Goal: Browse casually

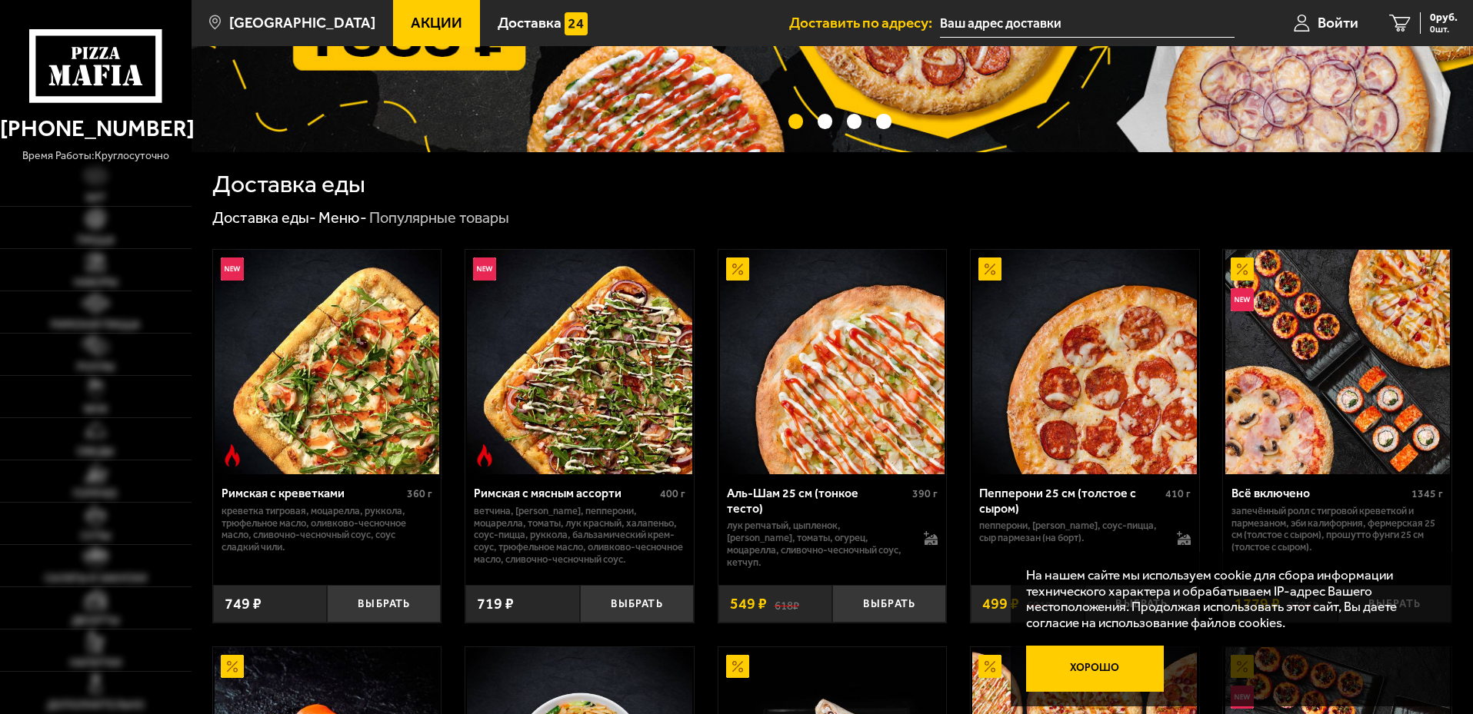
scroll to position [256, 0]
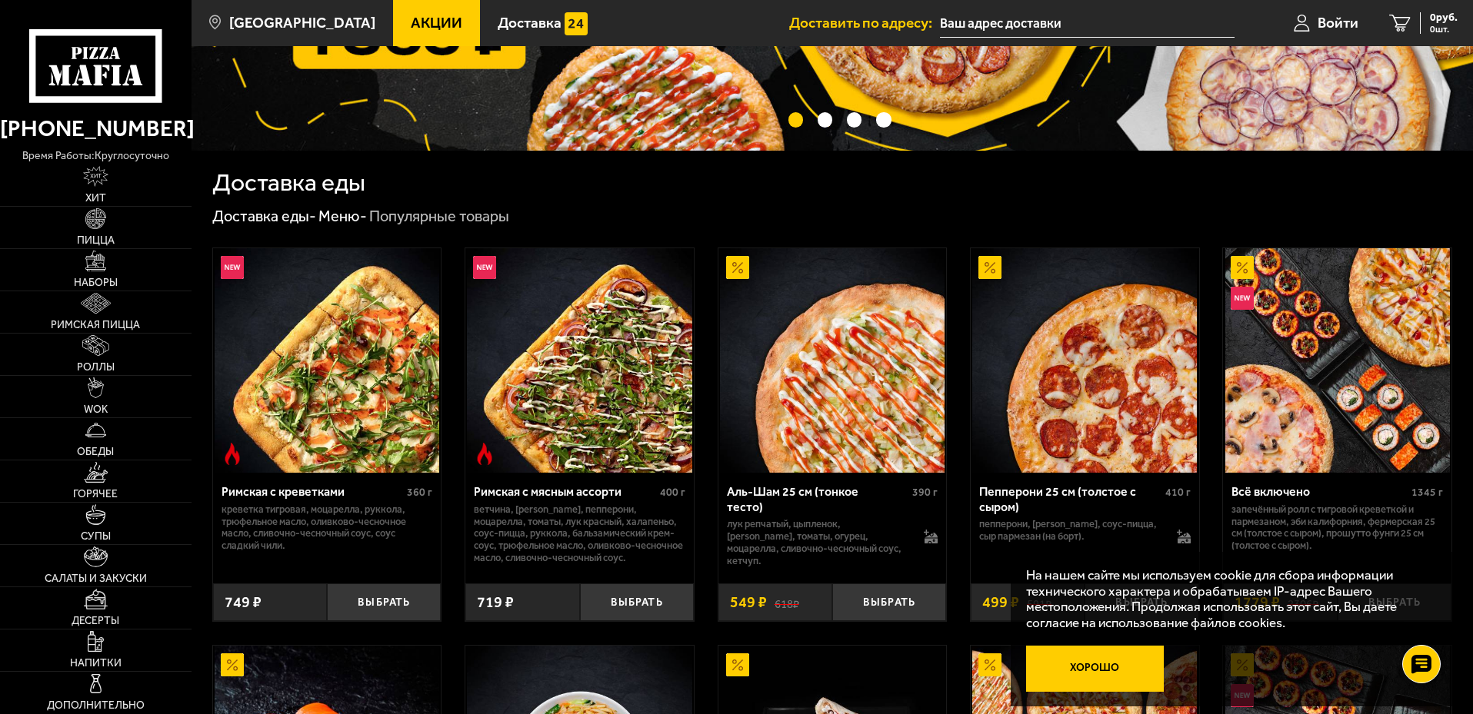
click at [1098, 665] on button "Хорошо" at bounding box center [1095, 669] width 138 height 46
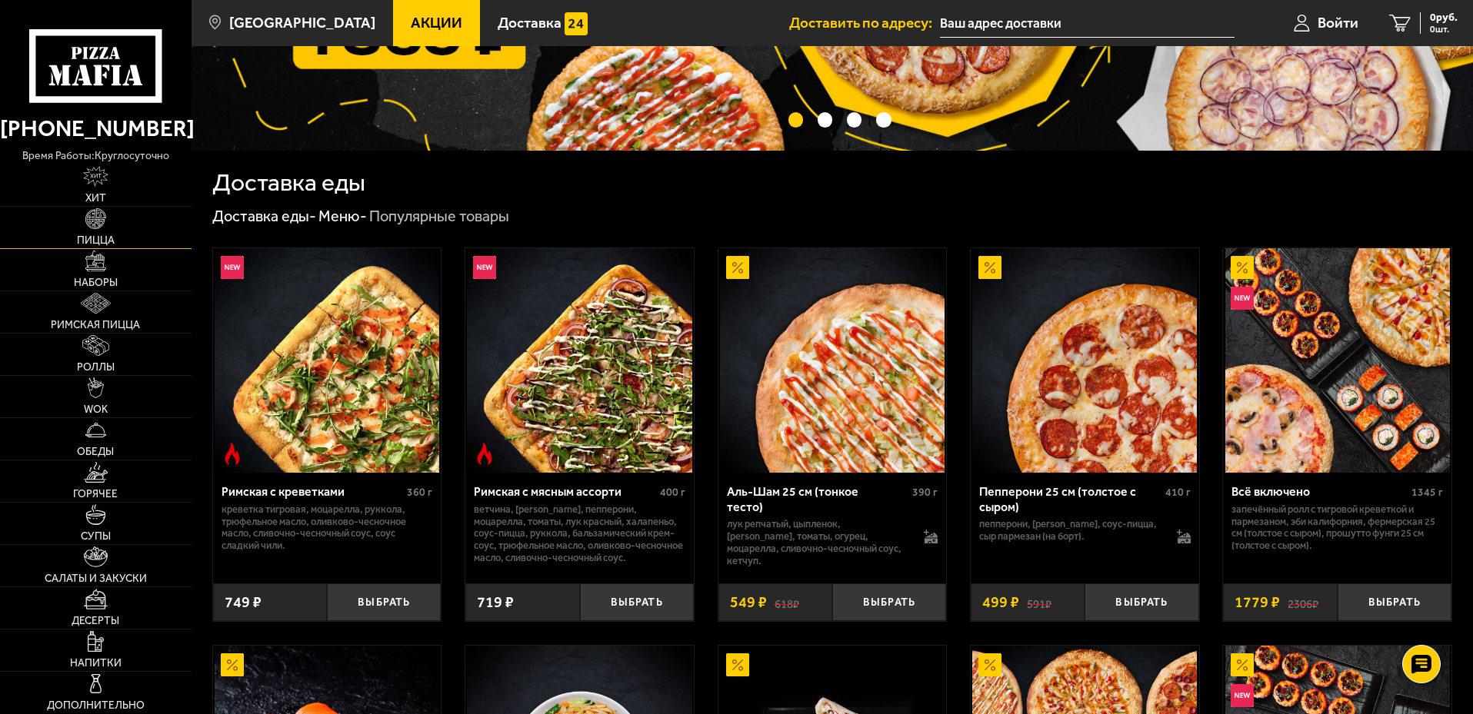
click at [83, 224] on link "Пицца" at bounding box center [96, 228] width 192 height 42
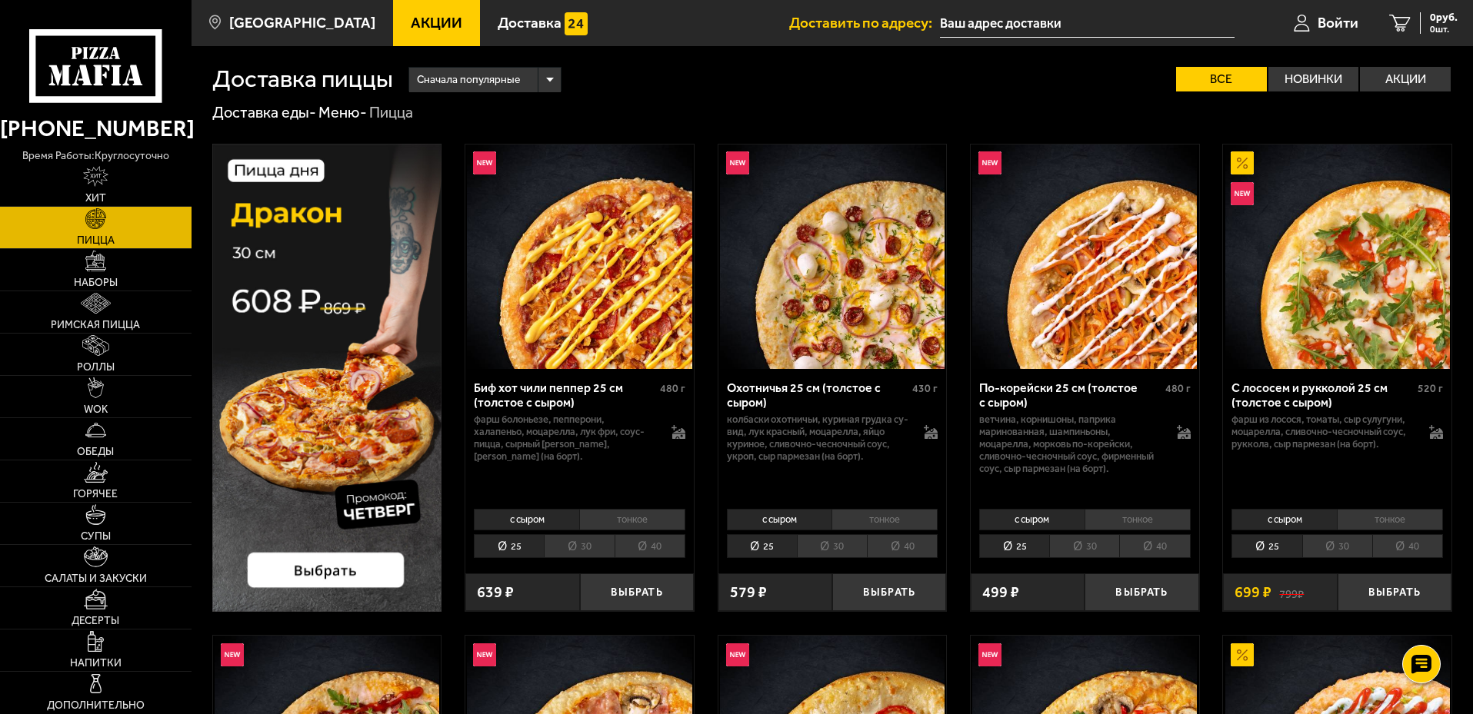
click at [567, 253] on img at bounding box center [579, 257] width 225 height 225
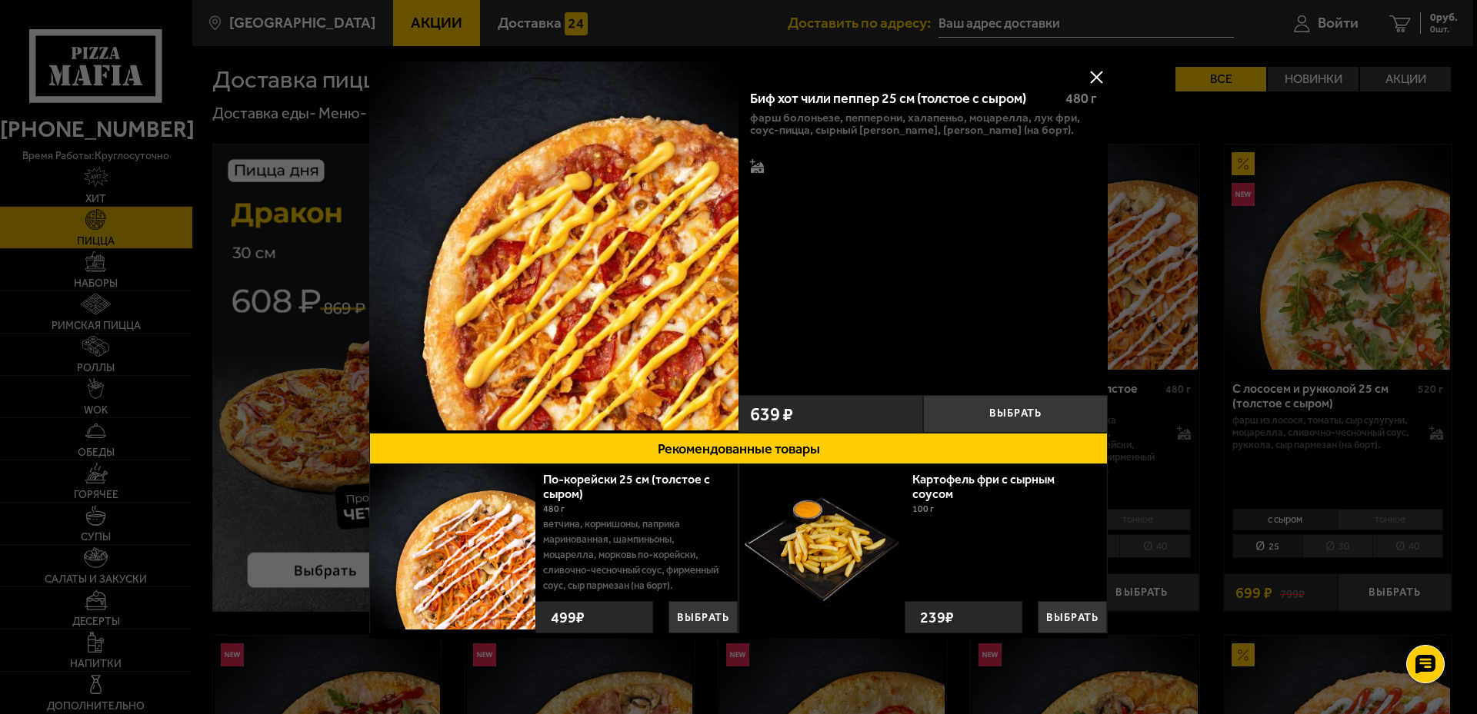
click at [1099, 74] on button at bounding box center [1095, 76] width 23 height 23
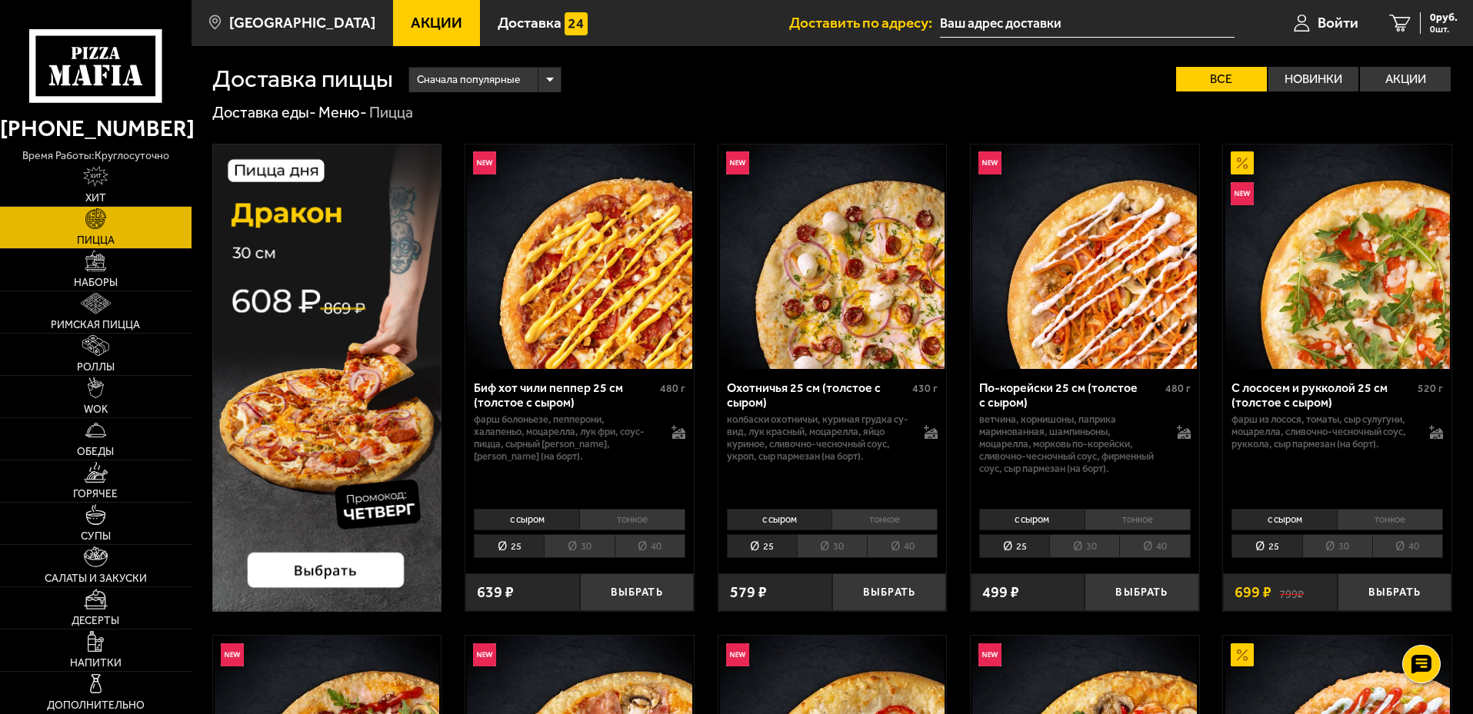
click at [568, 235] on img at bounding box center [579, 257] width 225 height 225
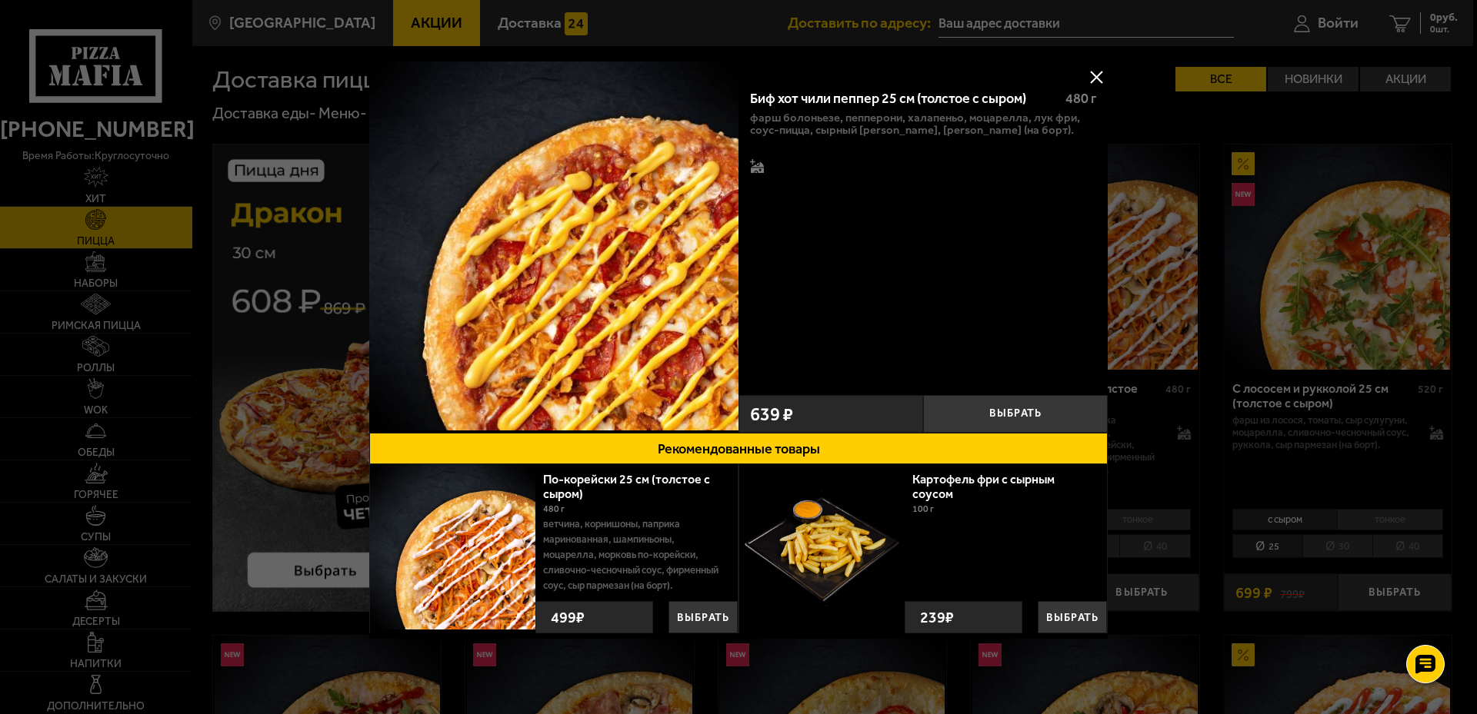
click at [1096, 75] on button at bounding box center [1095, 76] width 23 height 23
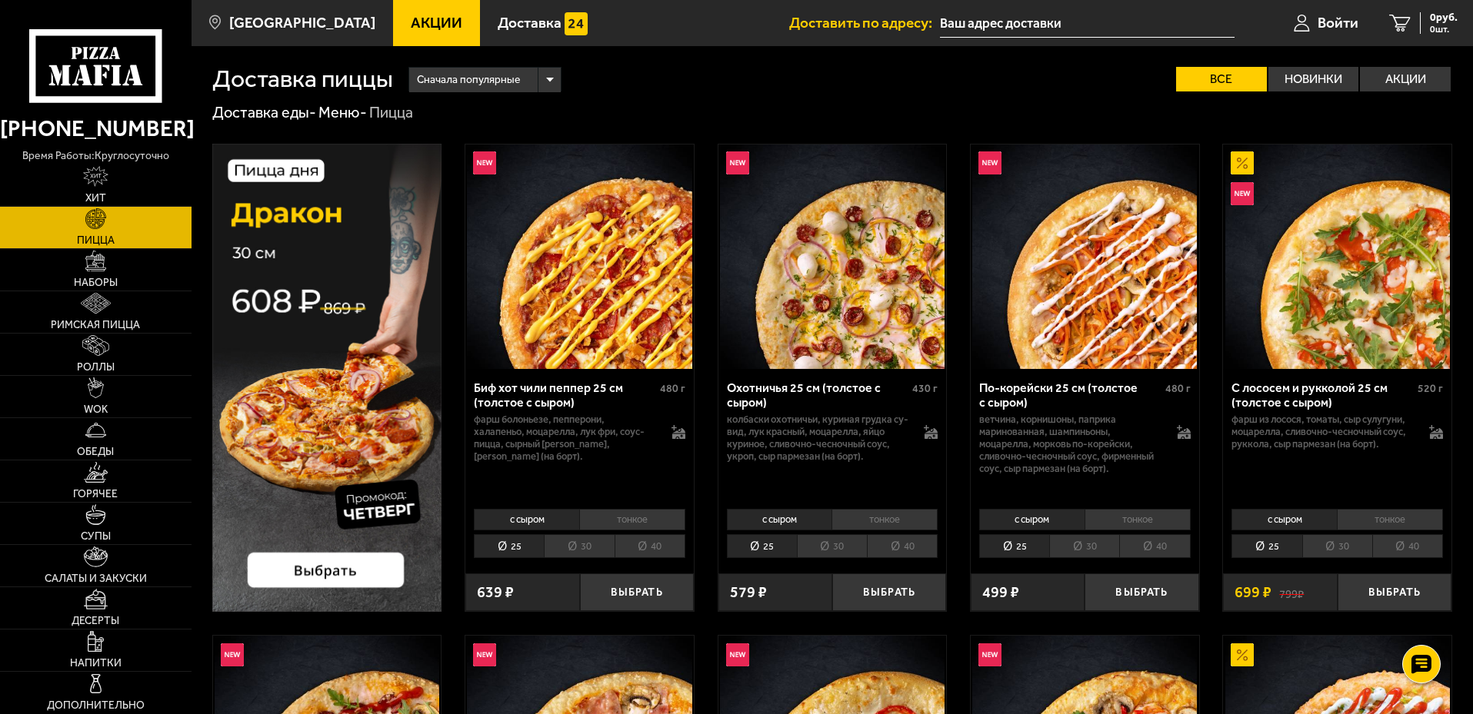
click at [606, 225] on img at bounding box center [579, 257] width 225 height 225
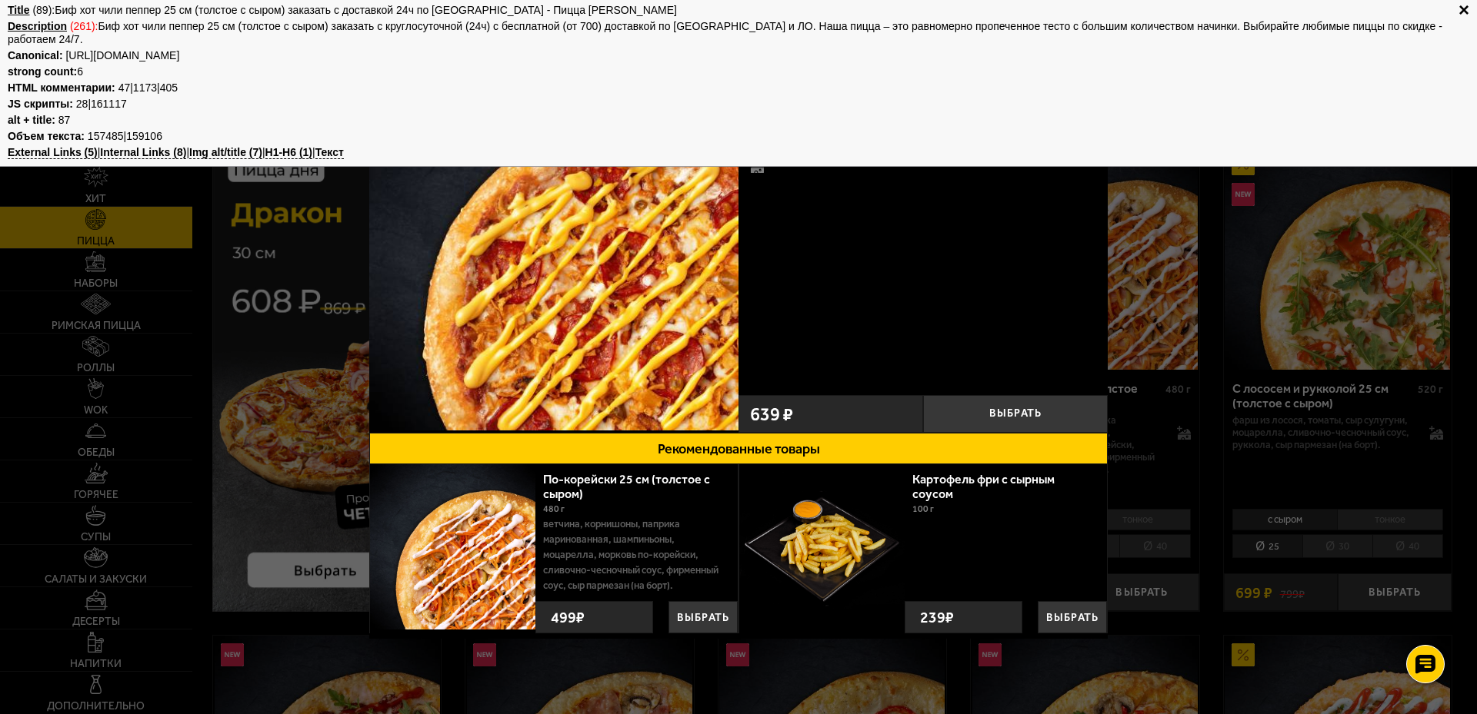
click at [1460, 9] on b "×" at bounding box center [1463, 7] width 11 height 6
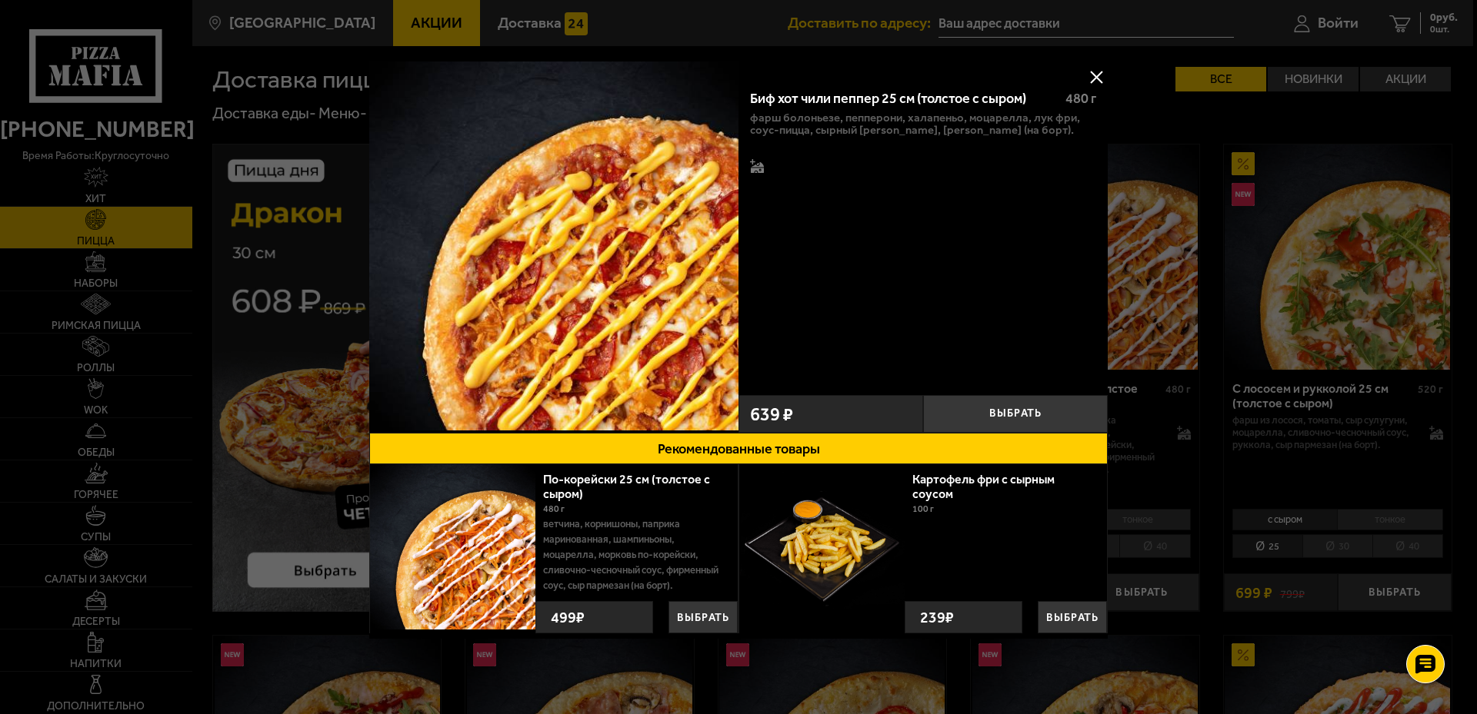
click at [1087, 70] on button at bounding box center [1095, 76] width 23 height 23
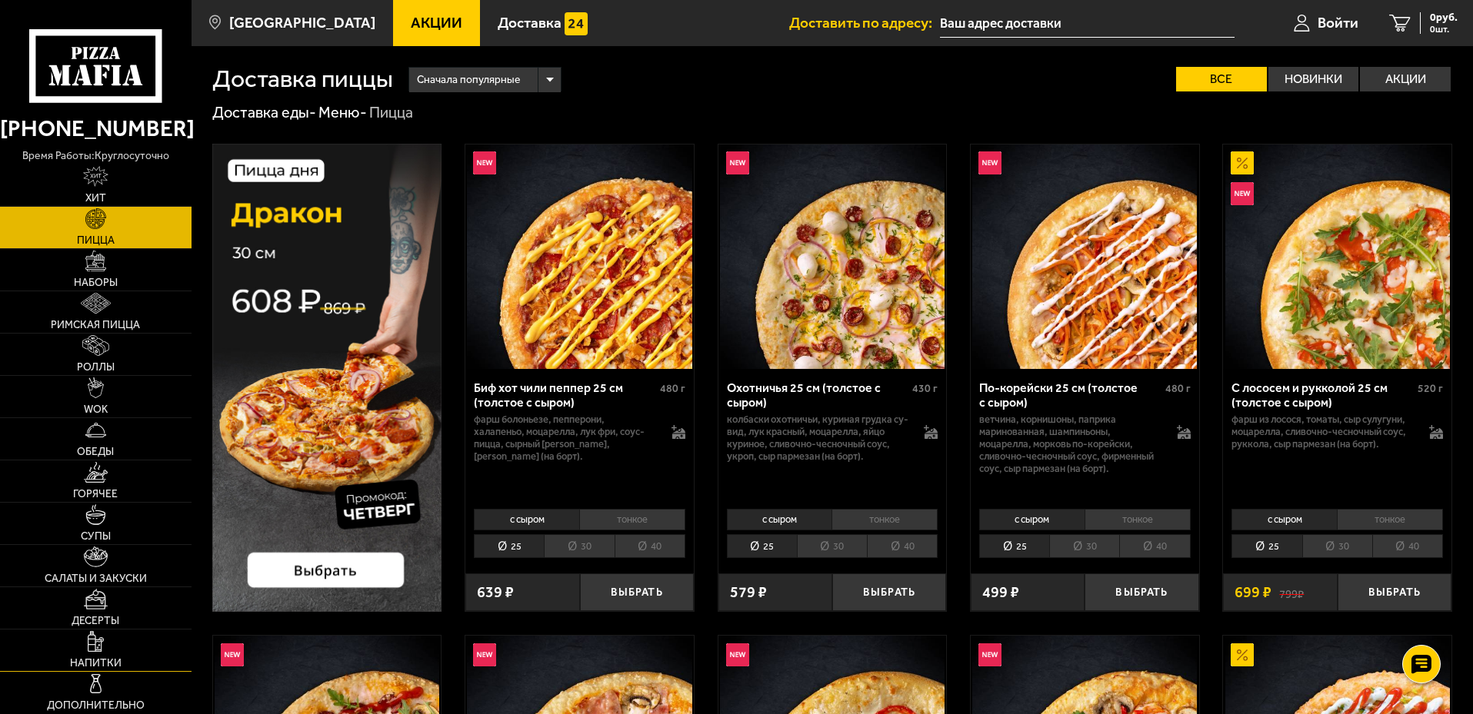
click at [91, 646] on img at bounding box center [96, 641] width 16 height 21
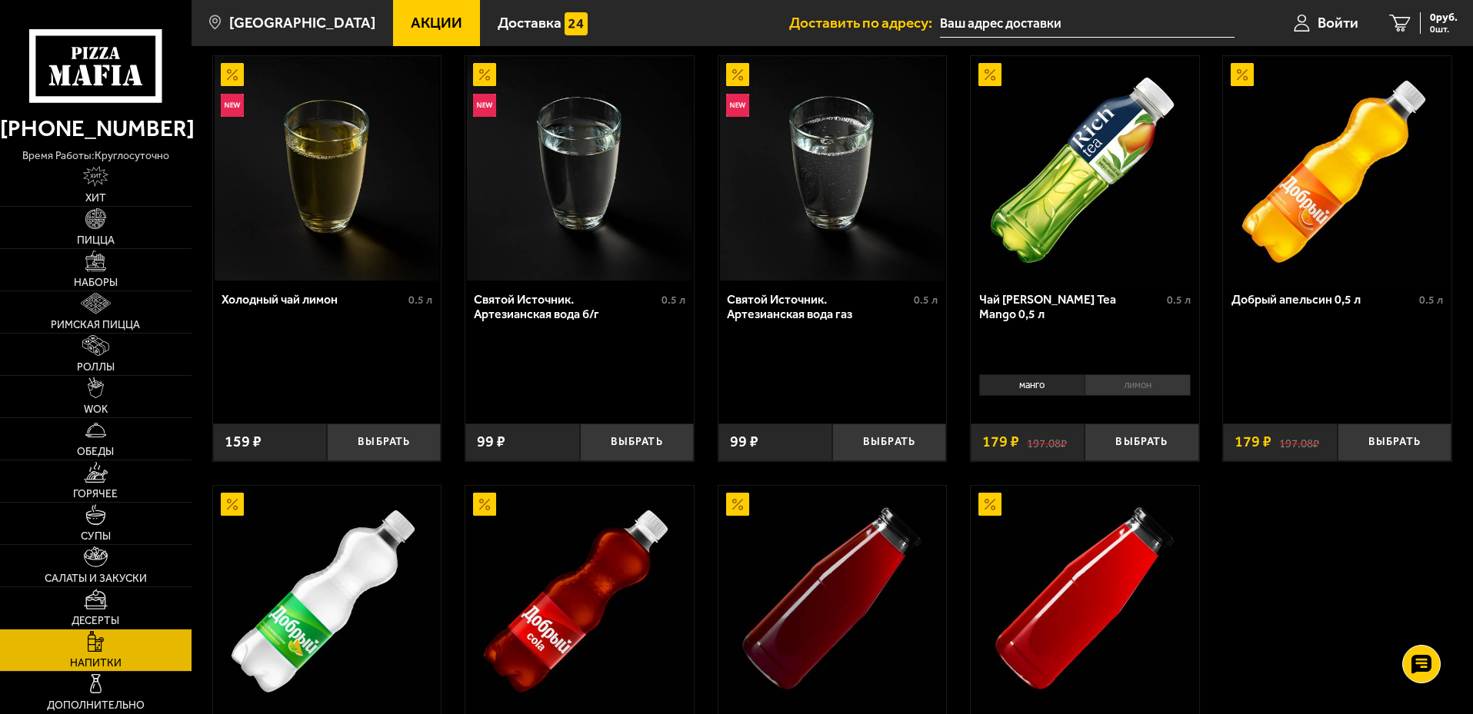
scroll to position [513, 0]
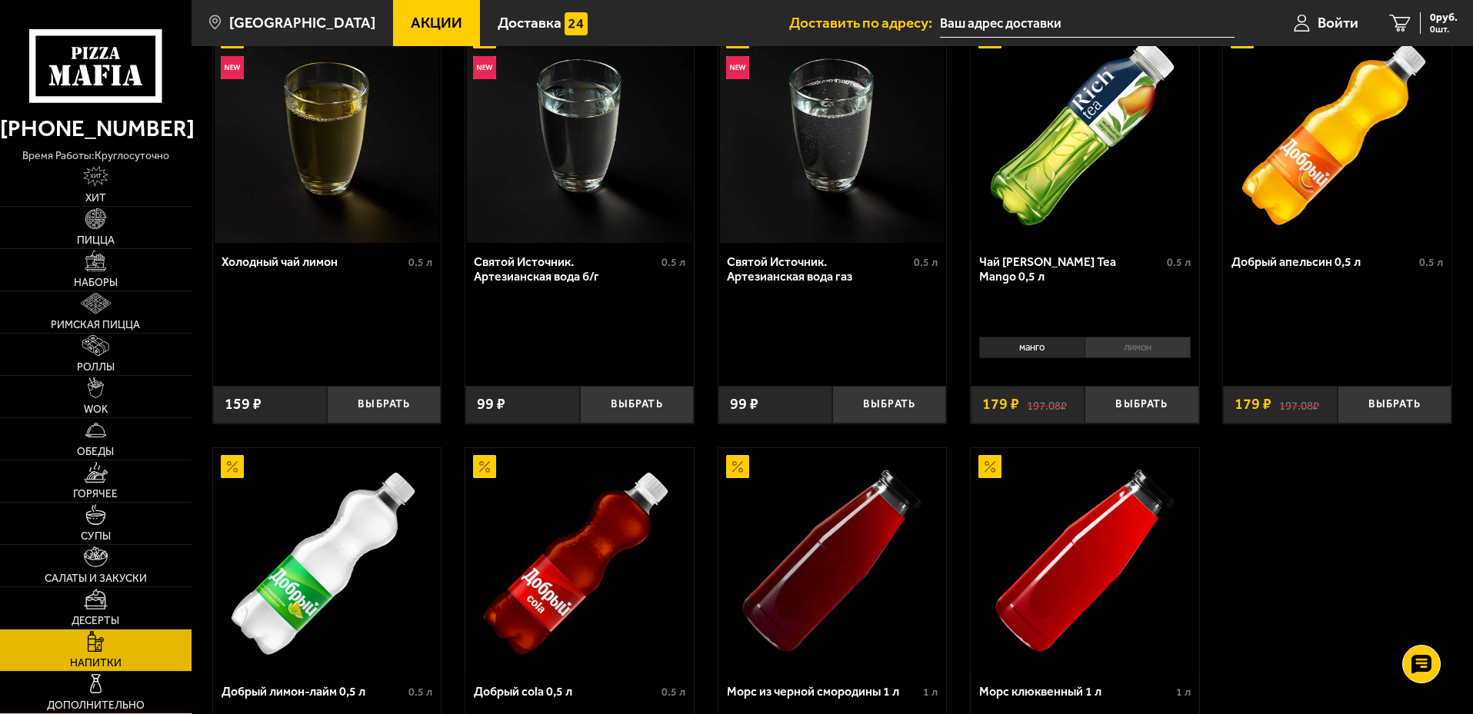
click at [78, 684] on link "Дополнительно" at bounding box center [96, 693] width 192 height 42
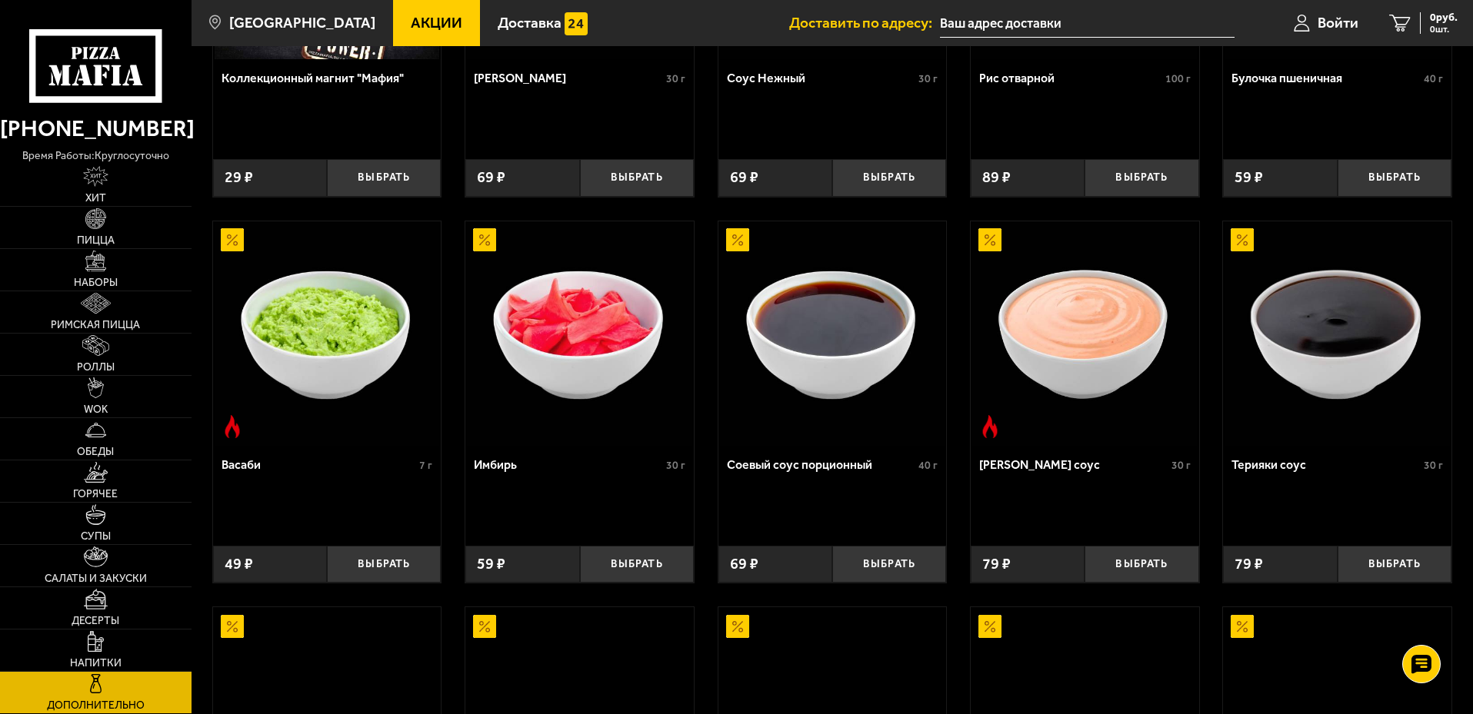
scroll to position [385, 0]
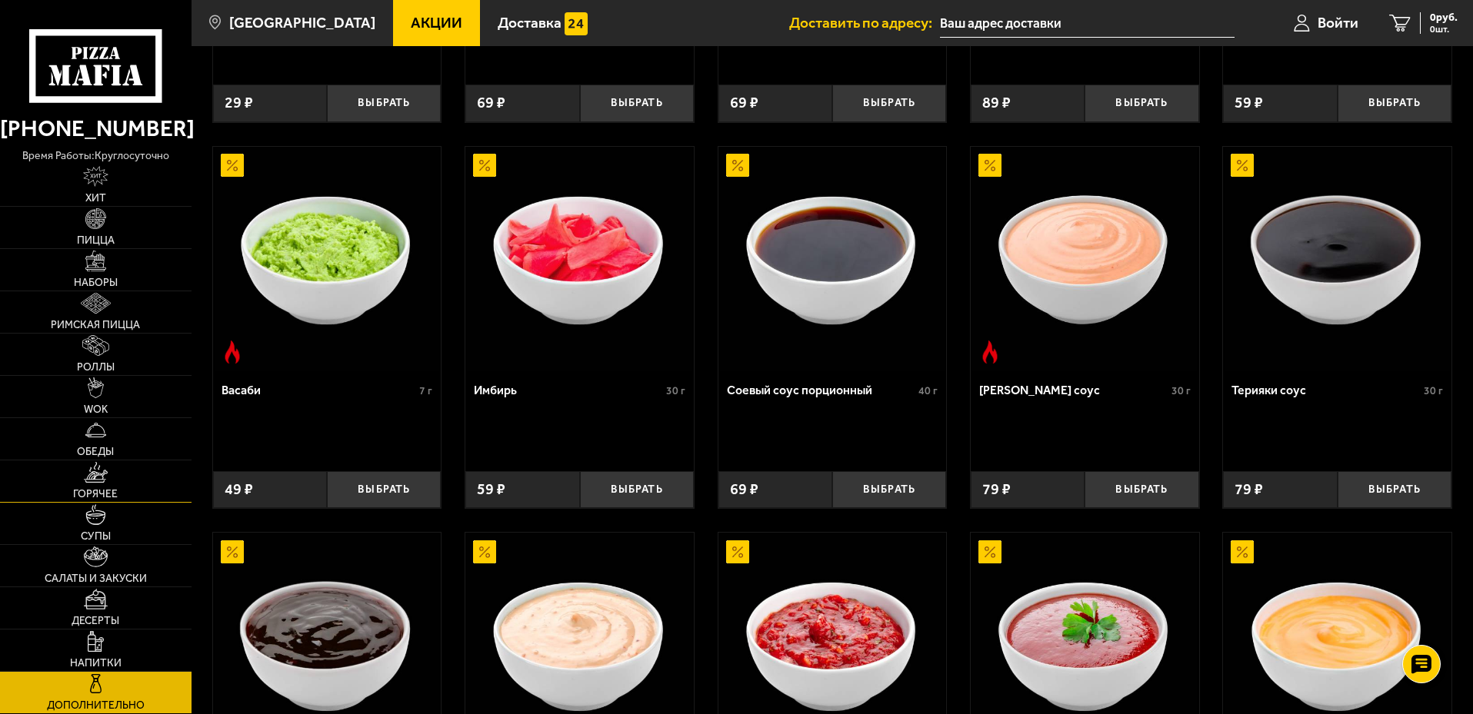
click at [75, 480] on link "Горячее" at bounding box center [96, 482] width 192 height 42
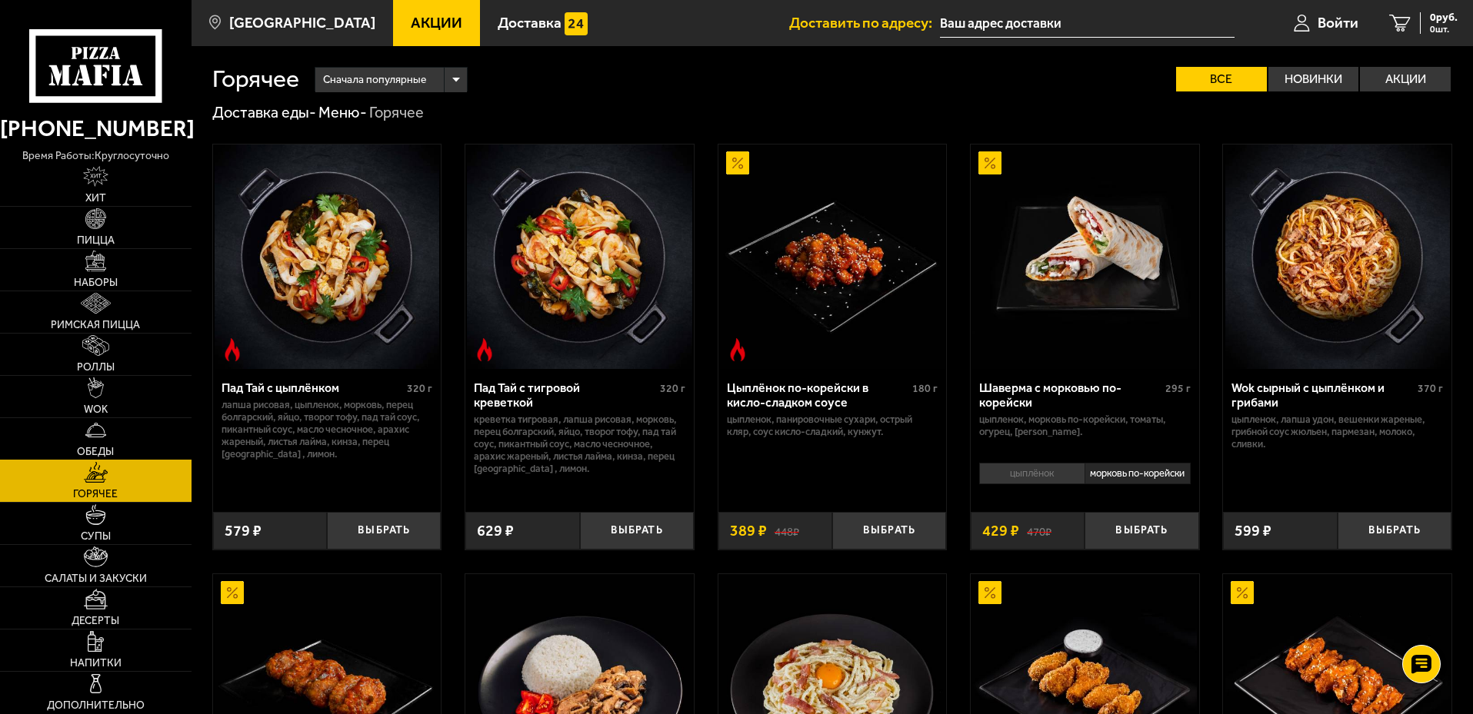
click at [99, 418] on link "Обеды" at bounding box center [96, 439] width 192 height 42
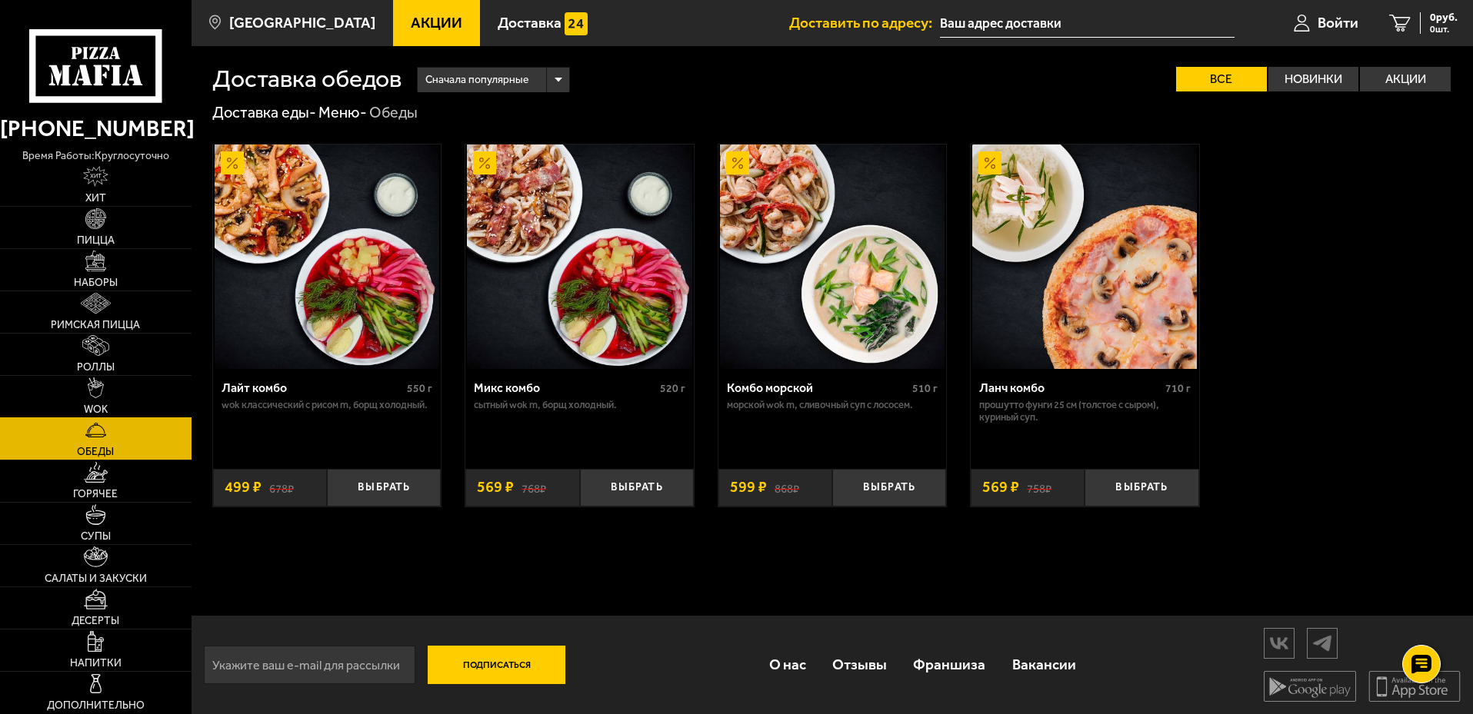
click at [102, 385] on img at bounding box center [96, 388] width 16 height 21
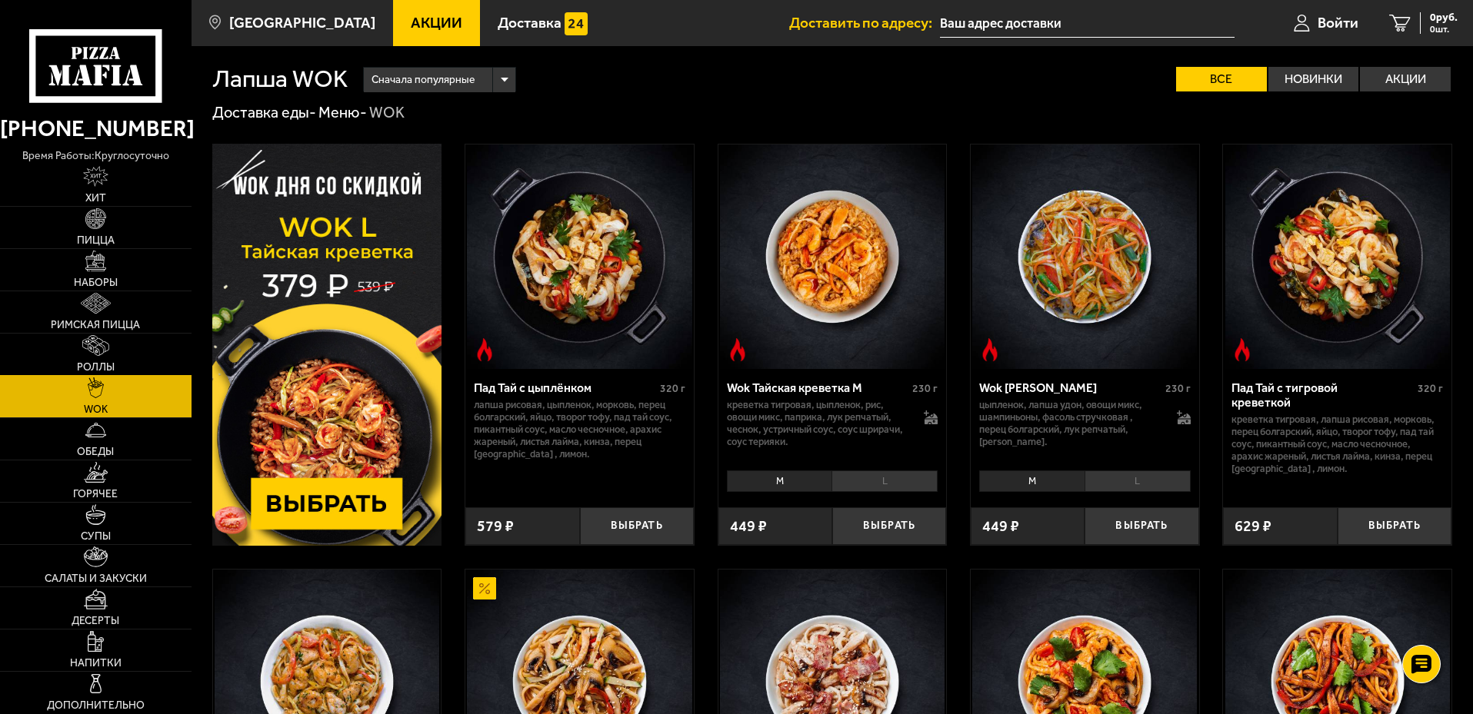
click at [95, 340] on img at bounding box center [95, 345] width 27 height 21
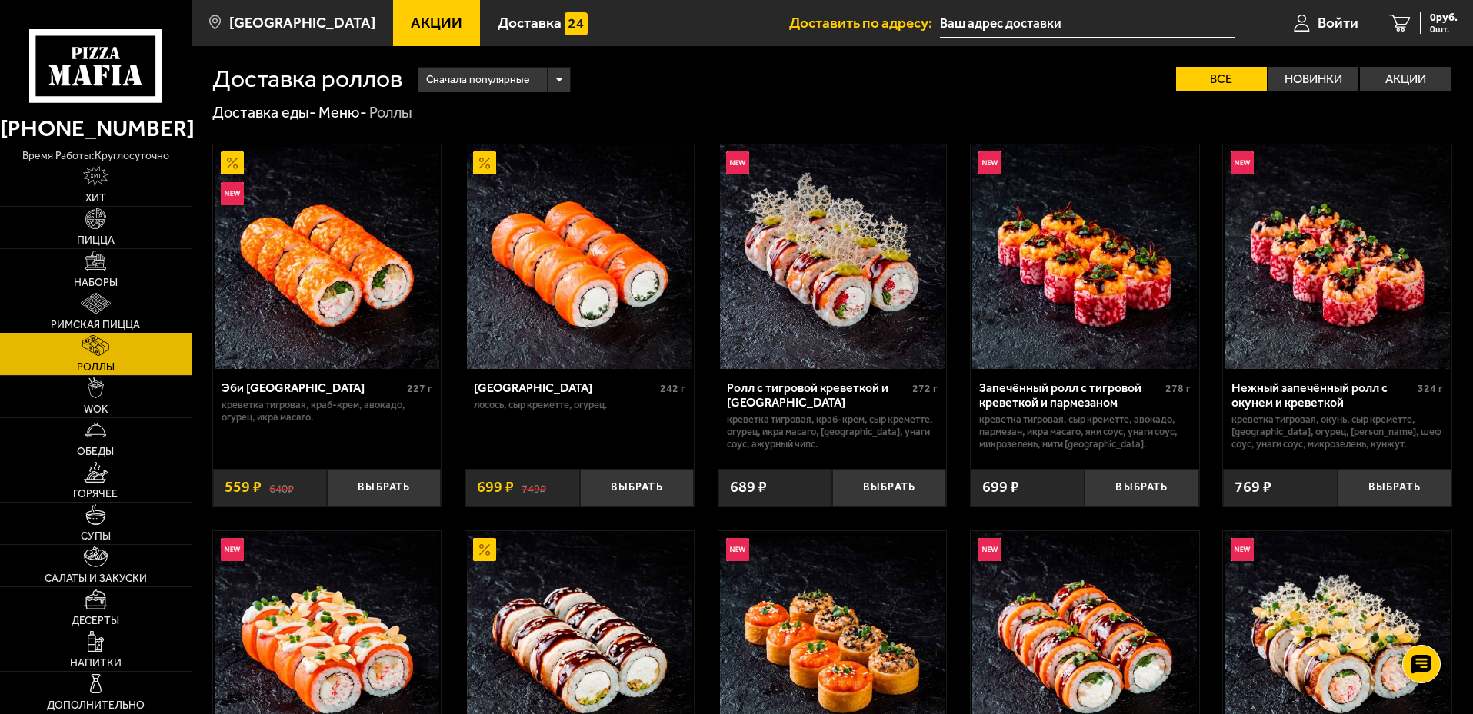
click at [91, 302] on img at bounding box center [96, 303] width 30 height 21
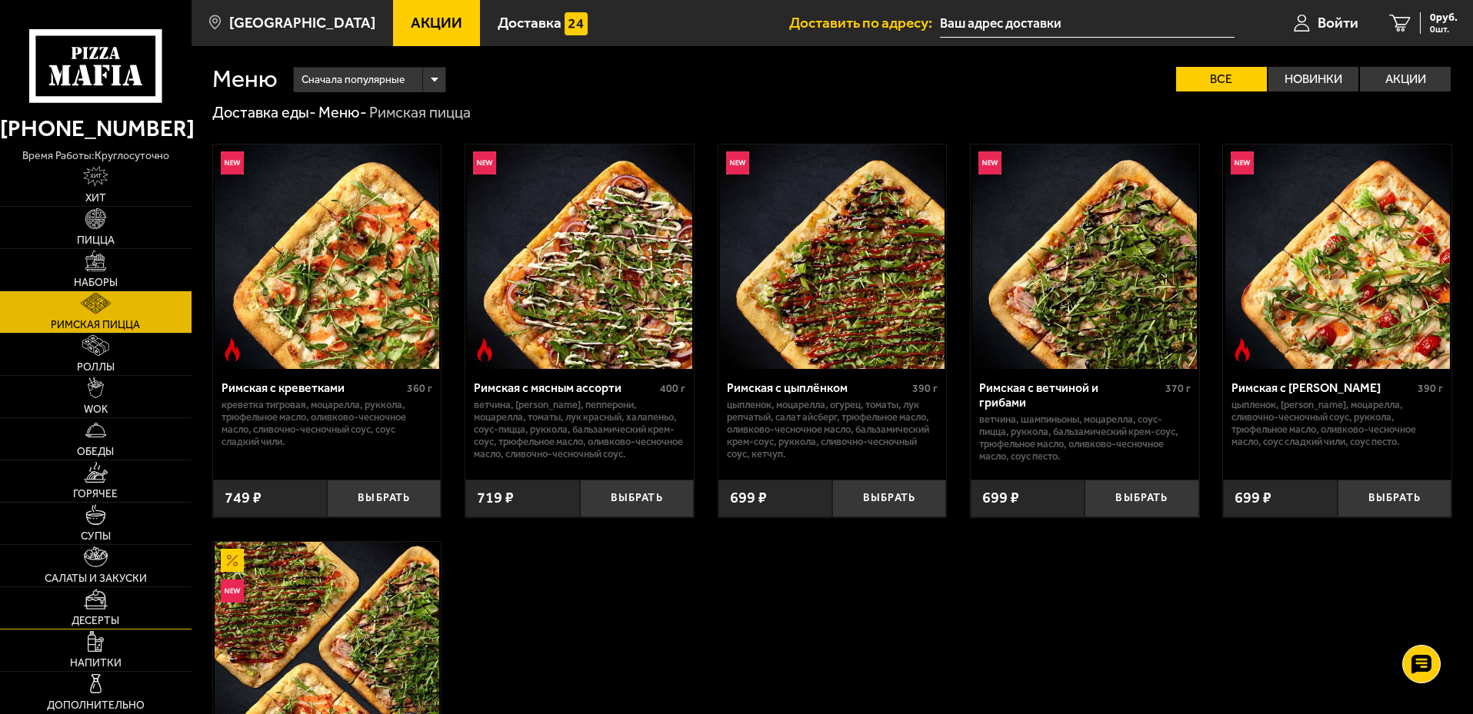
click at [95, 599] on img at bounding box center [95, 599] width 23 height 21
